Goal: Task Accomplishment & Management: Manage account settings

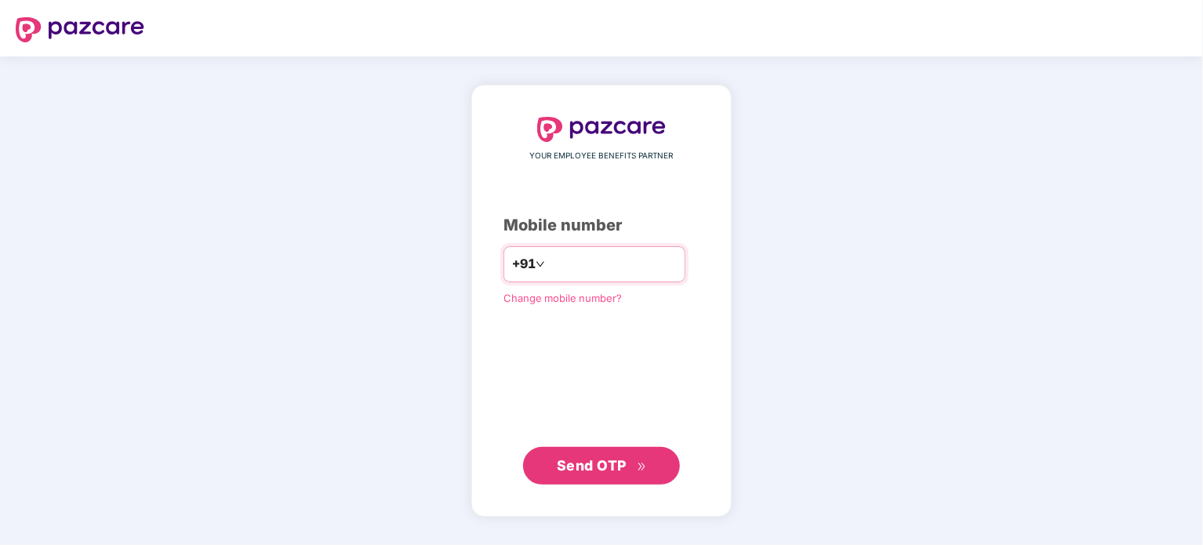
click at [548, 260] on input "number" at bounding box center [612, 264] width 129 height 25
type input "**********"
click at [577, 464] on span "Send OTP" at bounding box center [592, 465] width 70 height 16
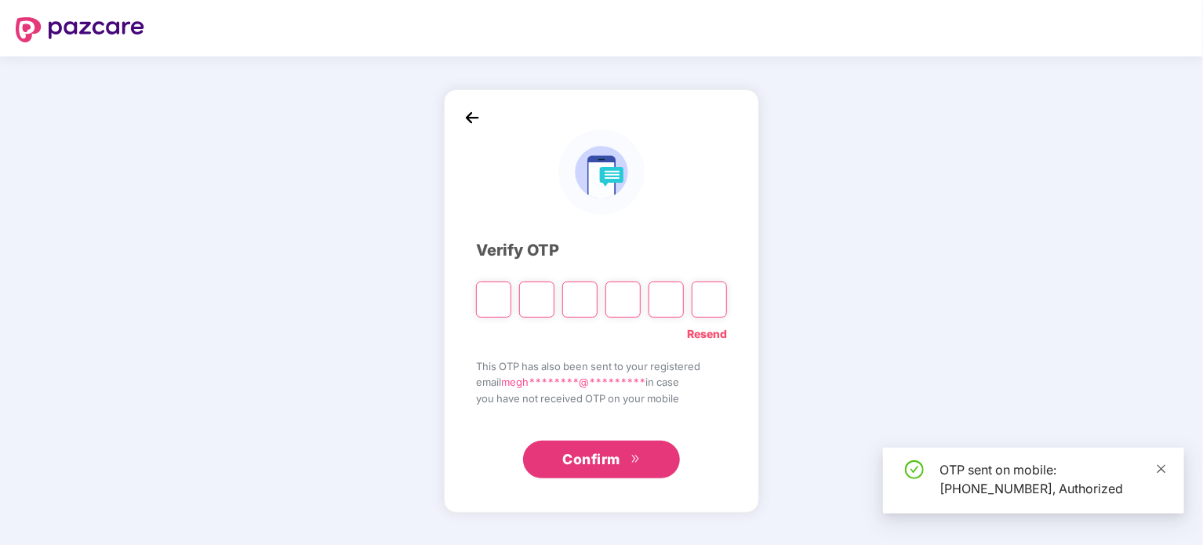
click at [1164, 469] on icon "close" at bounding box center [1161, 469] width 11 height 11
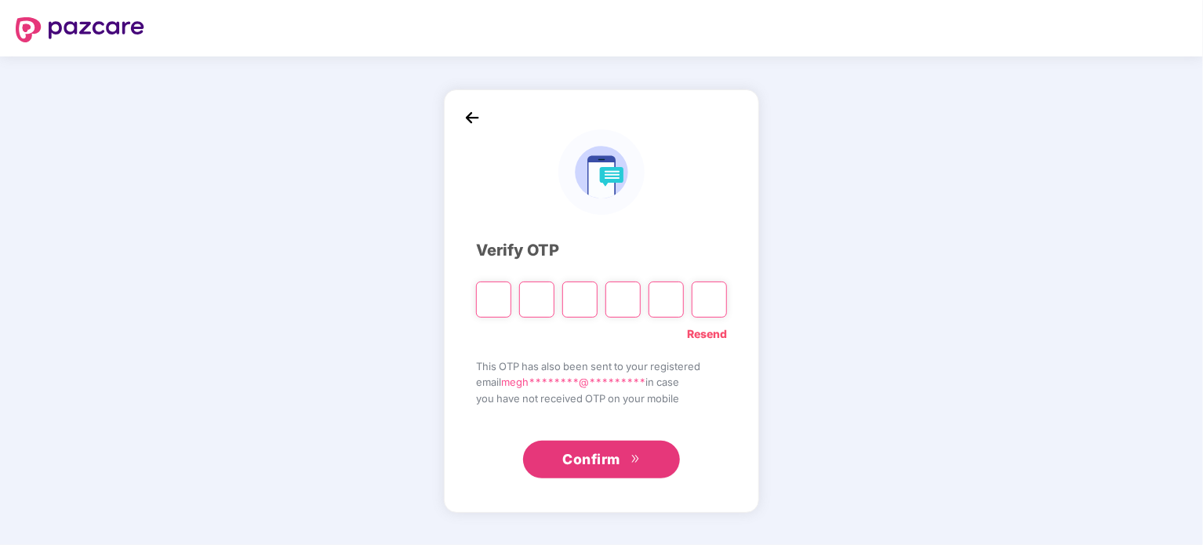
click at [511, 304] on input "Please enter verification code. Digit 1" at bounding box center [493, 300] width 35 height 36
type input "*"
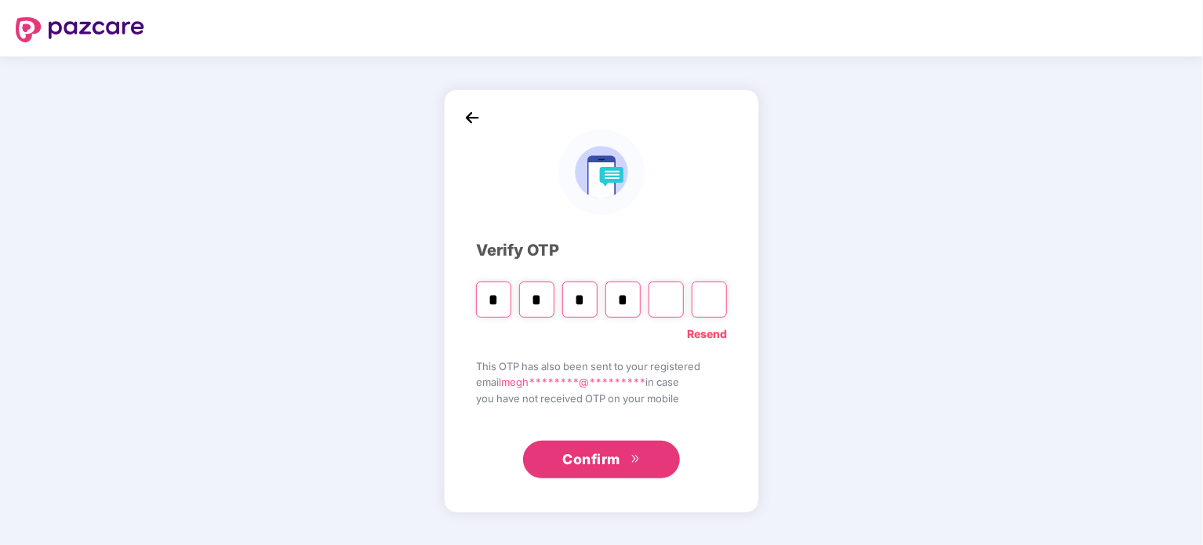
type input "*"
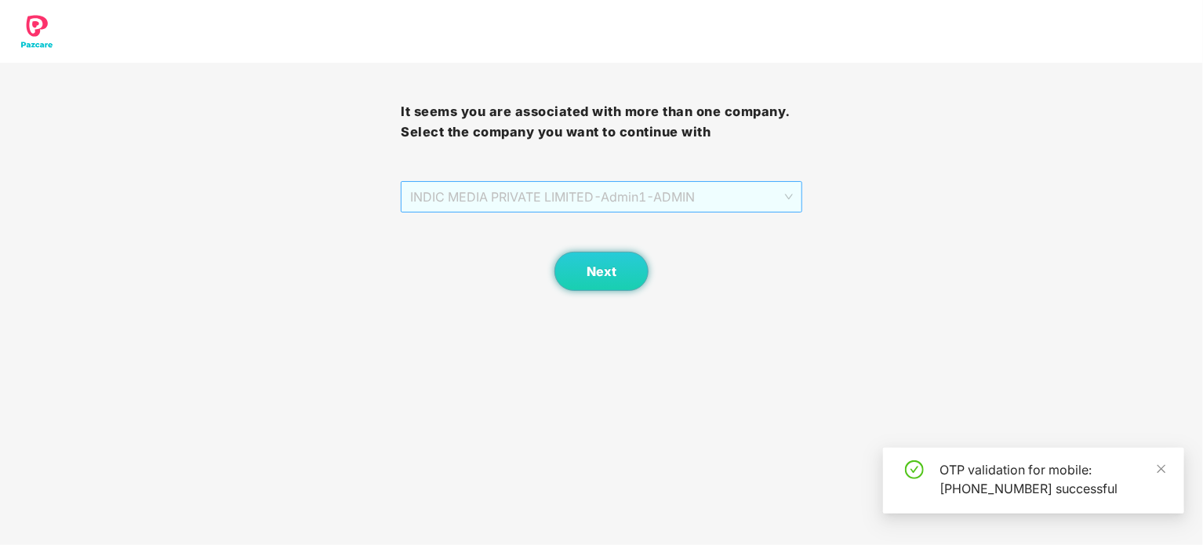
click at [693, 198] on span "INDIC MEDIA PRIVATE LIMITED - Admin1 - ADMIN" at bounding box center [601, 197] width 382 height 30
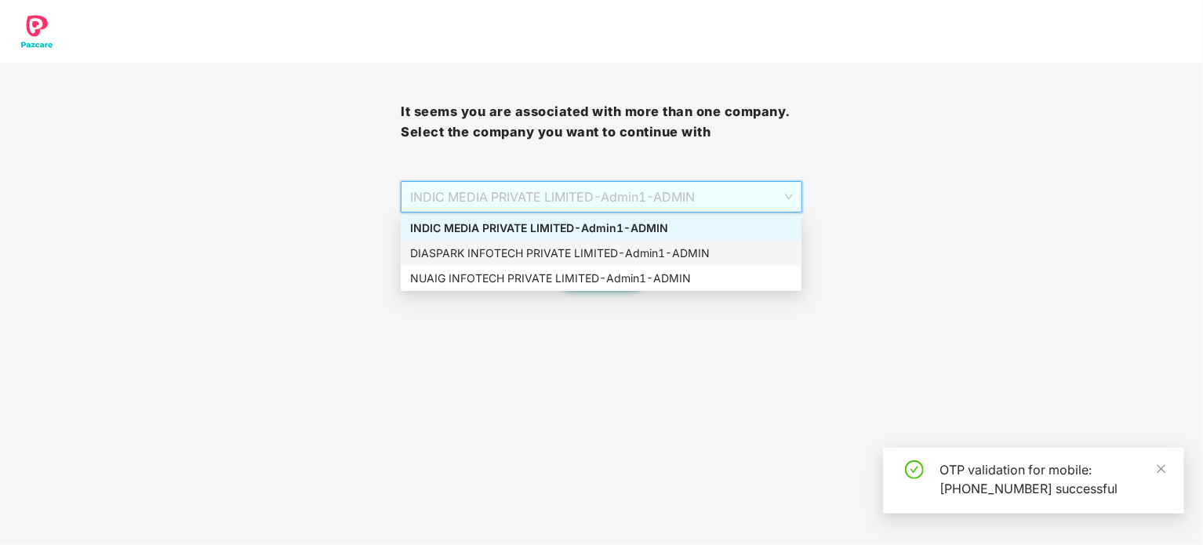
click at [499, 254] on div "DIASPARK INFOTECH PRIVATE LIMITED - Admin1 - ADMIN" at bounding box center [601, 253] width 382 height 17
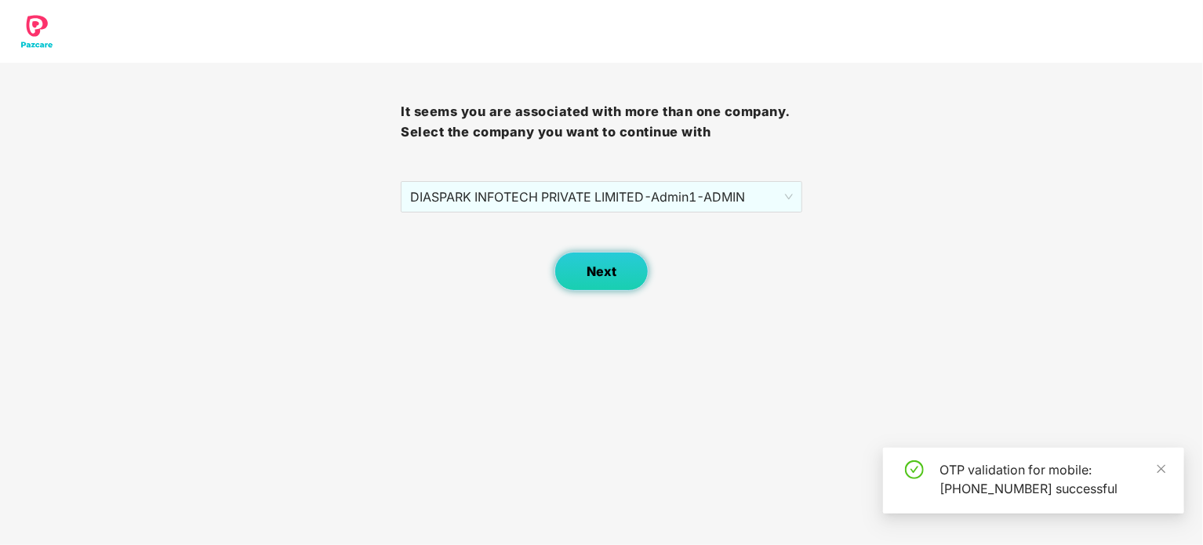
click at [607, 286] on button "Next" at bounding box center [602, 271] width 94 height 39
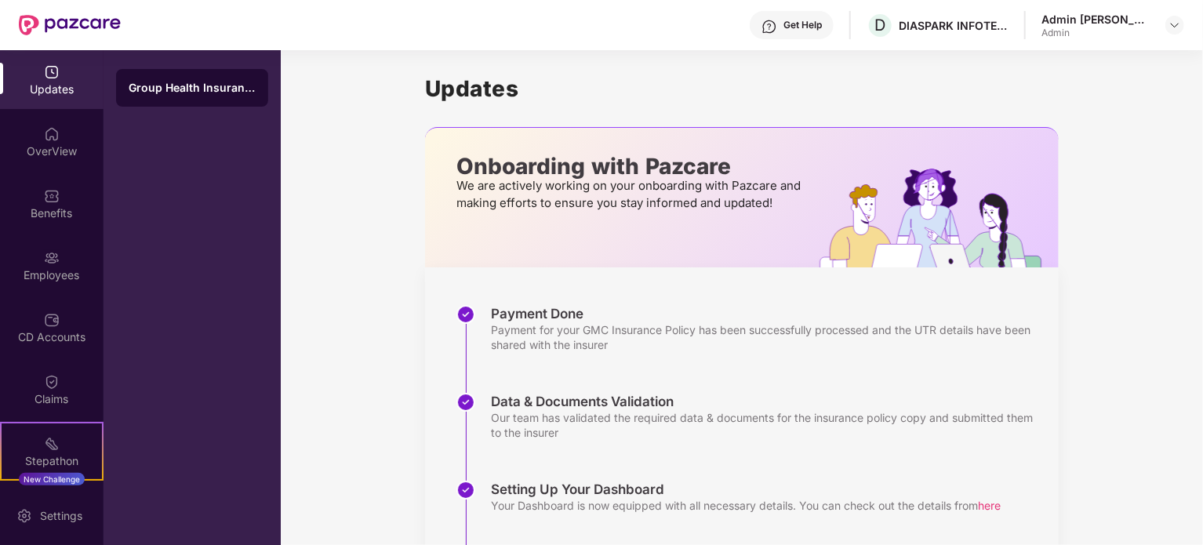
click at [67, 272] on div "Employees" at bounding box center [52, 275] width 104 height 16
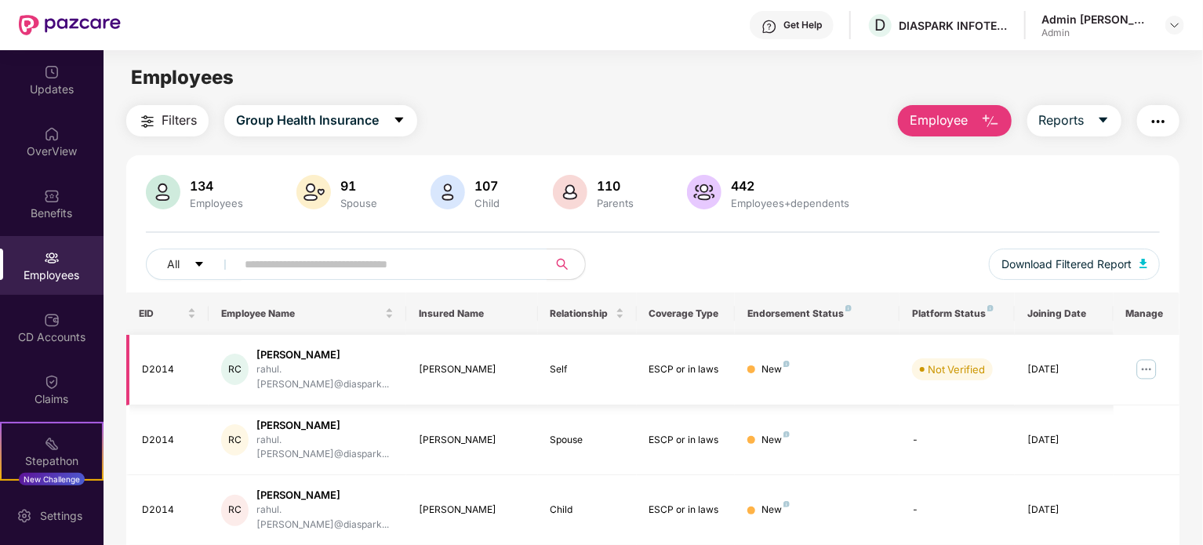
click at [1155, 360] on img at bounding box center [1146, 369] width 25 height 25
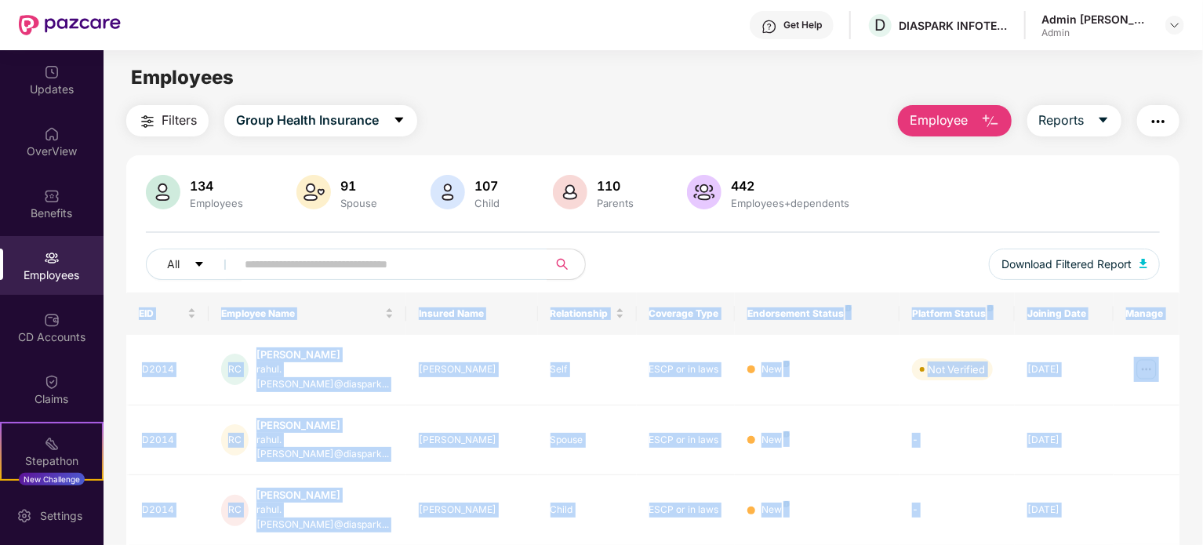
drag, startPoint x: 1199, startPoint y: 231, endPoint x: 1204, endPoint y: 366, distance: 135.0
click at [1203, 366] on html "Get Help D DIASPARK INFOTECH PRIVATE LIMITED Admin [PERSON_NAME] Admin Updates …" at bounding box center [601, 272] width 1203 height 545
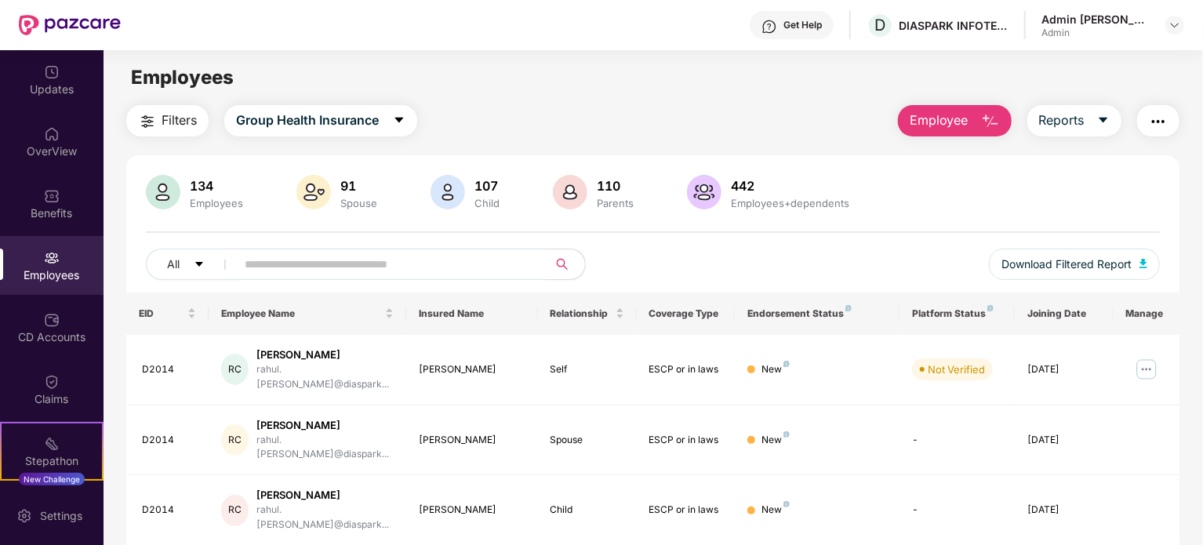
click at [1105, 186] on div "134 Employees 91 Spouse 107 Child [DEMOGRAPHIC_DATA] Parents 442 Employees+depe…" at bounding box center [653, 194] width 1014 height 38
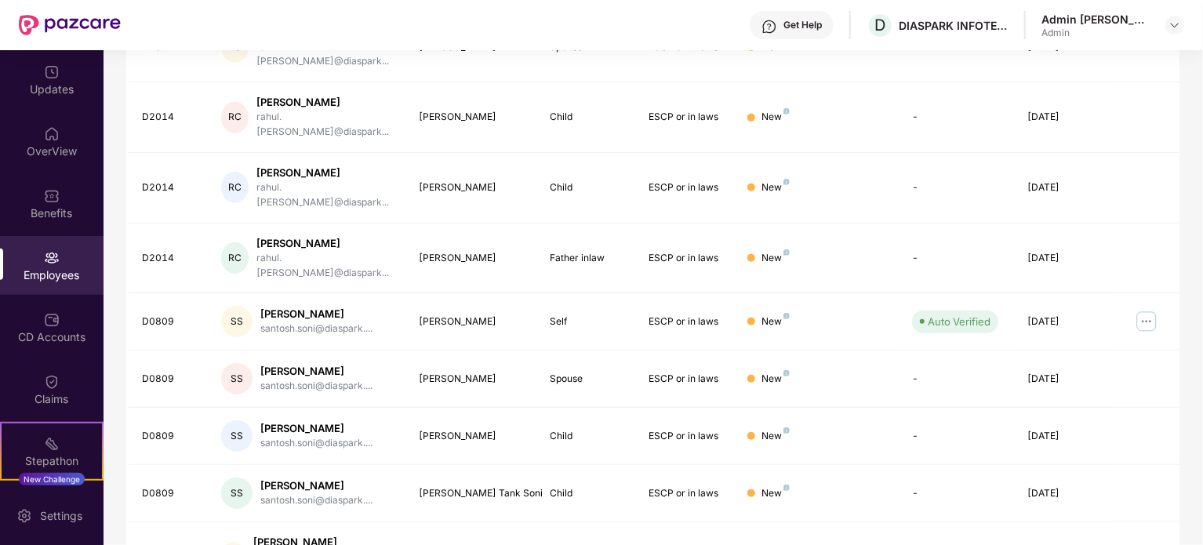
scroll to position [414, 0]
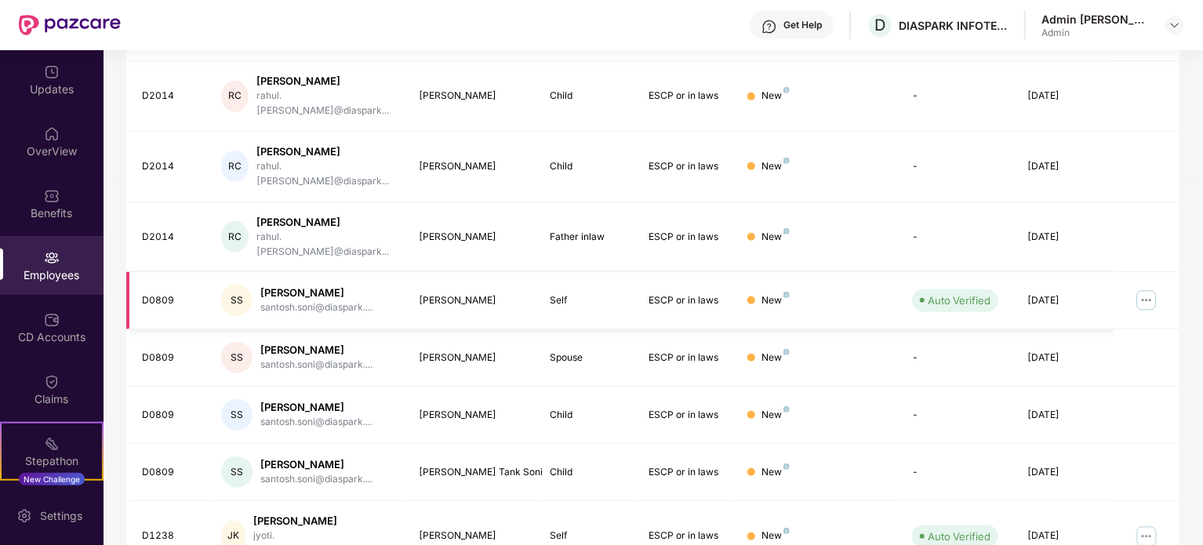
click at [1148, 288] on img at bounding box center [1146, 300] width 25 height 25
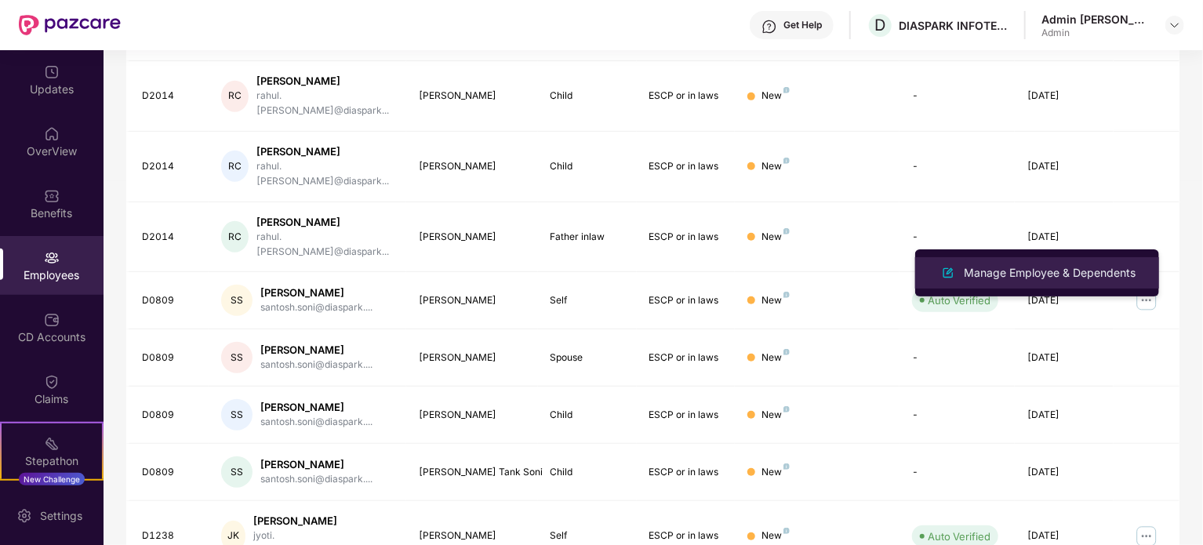
click at [1029, 271] on div "Manage Employee & Dependents" at bounding box center [1050, 272] width 178 height 17
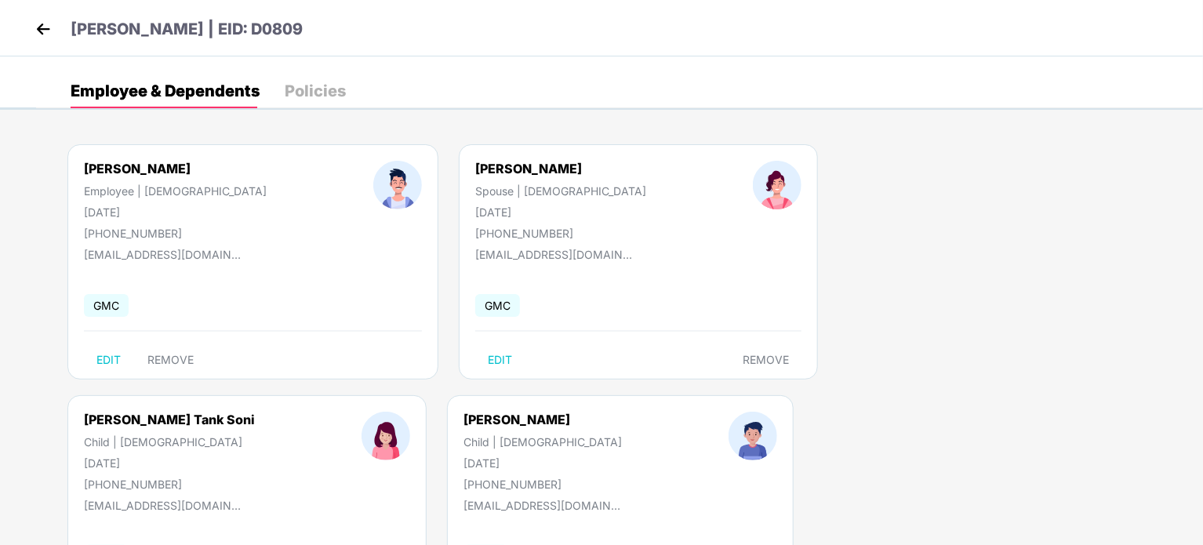
click at [49, 27] on img at bounding box center [43, 29] width 24 height 24
